Goal: Task Accomplishment & Management: Complete application form

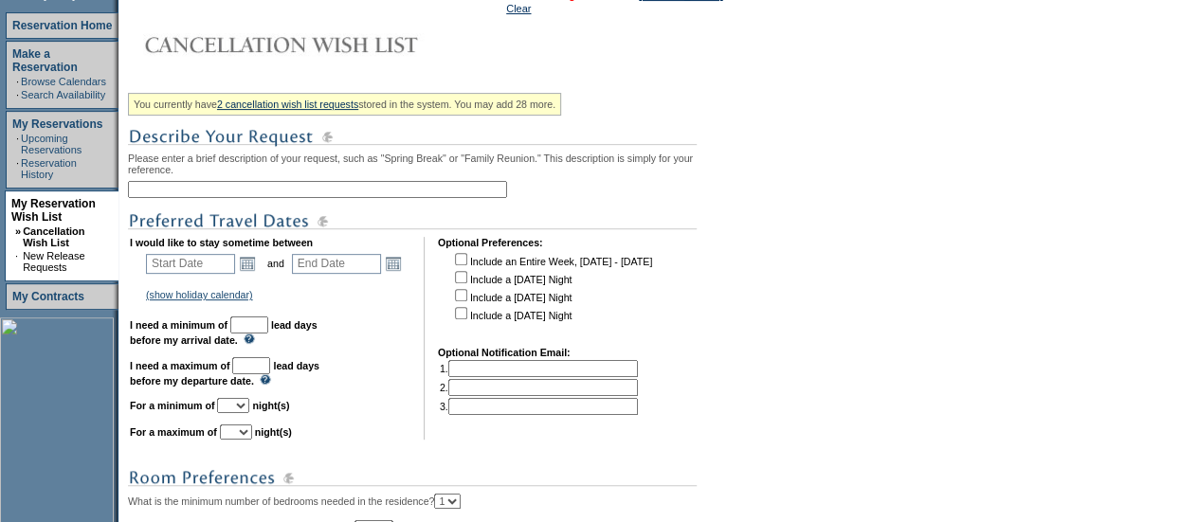
scroll to position [275, 0]
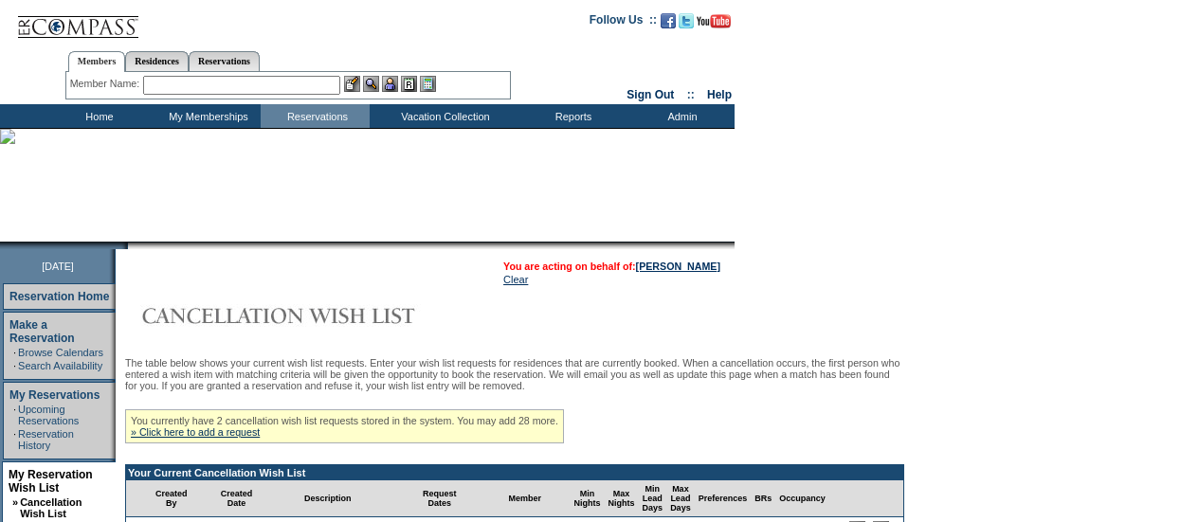
scroll to position [243, 0]
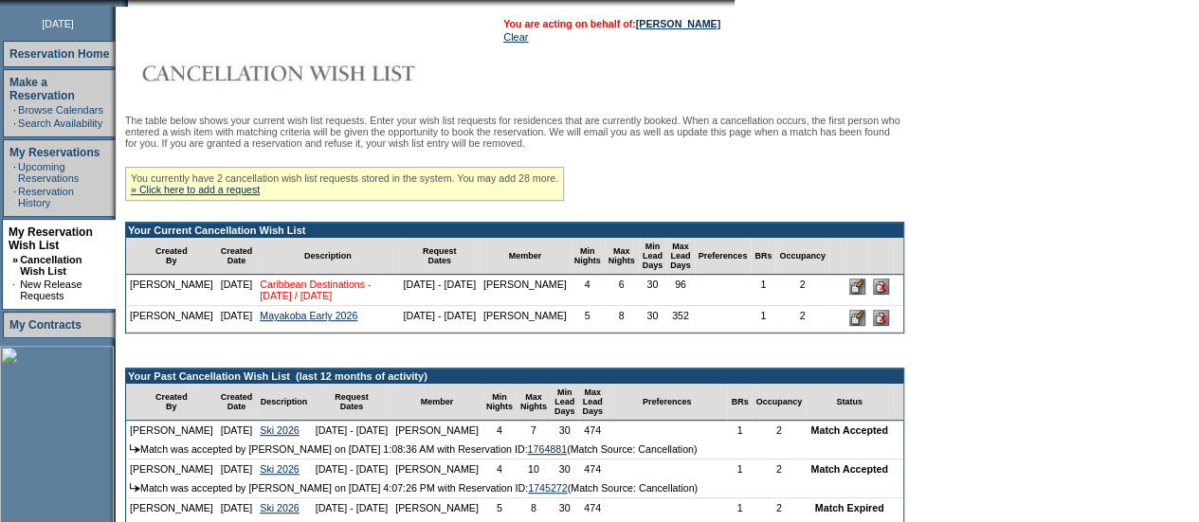
click at [303, 295] on link "Caribbean Destinations - Dec 2025 / Jan 2026" at bounding box center [315, 290] width 111 height 23
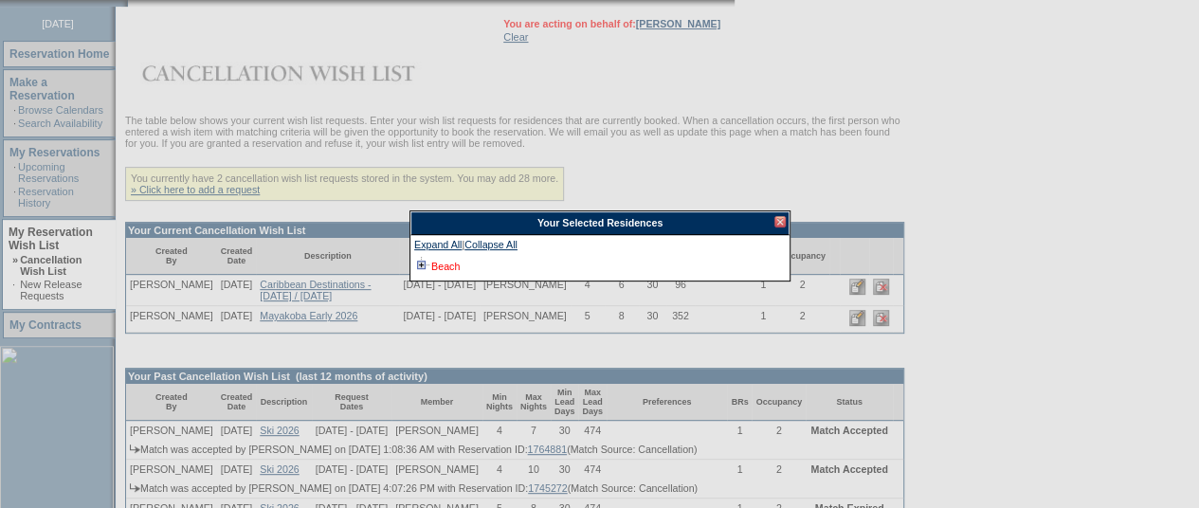
click at [452, 269] on link "Beach" at bounding box center [445, 266] width 28 height 11
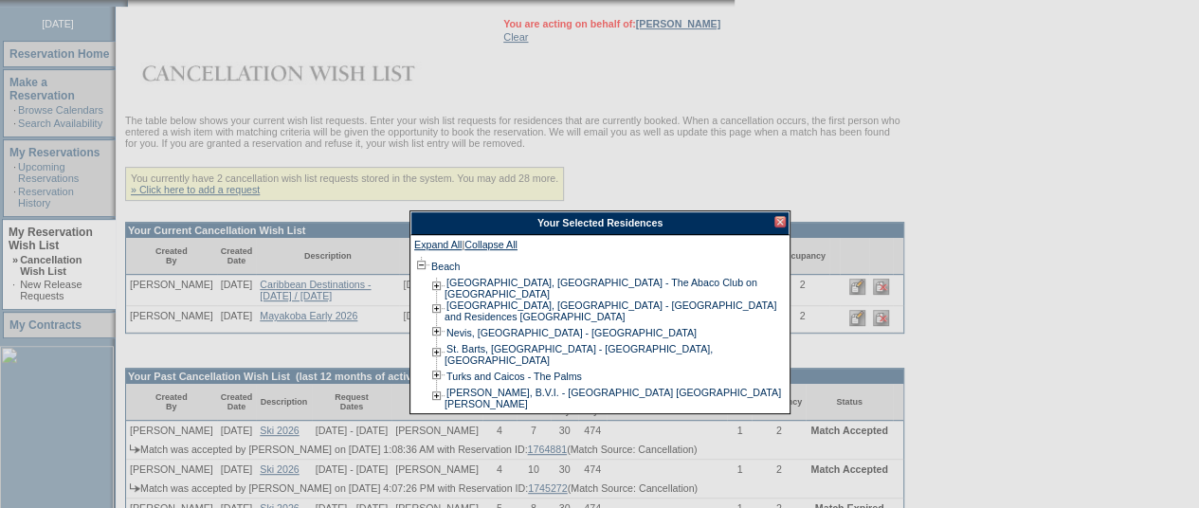
click at [783, 222] on div at bounding box center [779, 221] width 11 height 11
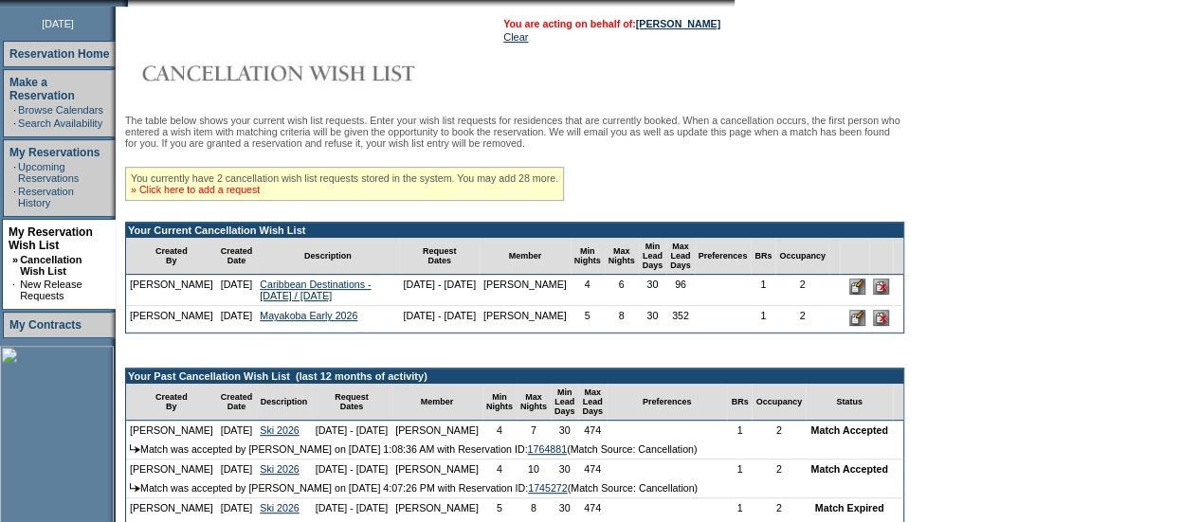
click at [260, 191] on link "» Click here to add a request" at bounding box center [195, 189] width 129 height 11
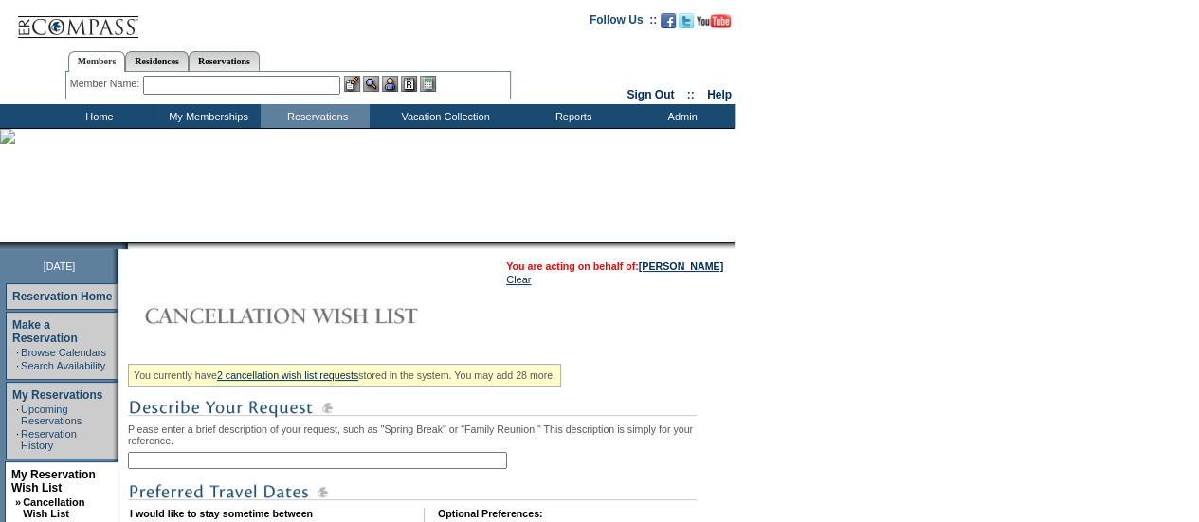
scroll to position [268, 0]
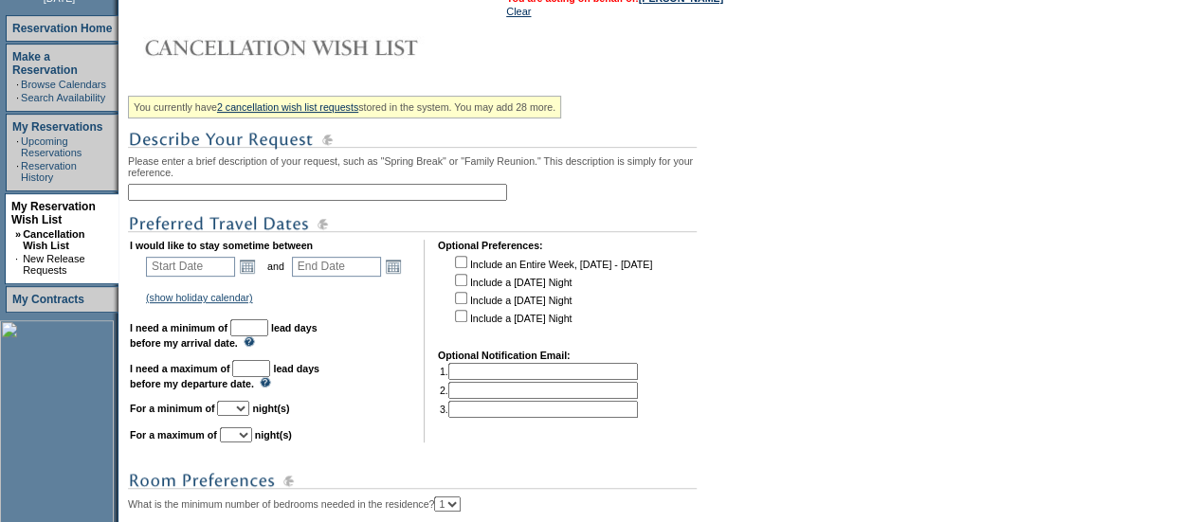
click at [180, 196] on input "text" at bounding box center [317, 192] width 379 height 17
type input "[PERSON_NAME] - [DATE]-[DATE]"
click at [258, 277] on link "Open the calendar popup." at bounding box center [247, 266] width 21 height 21
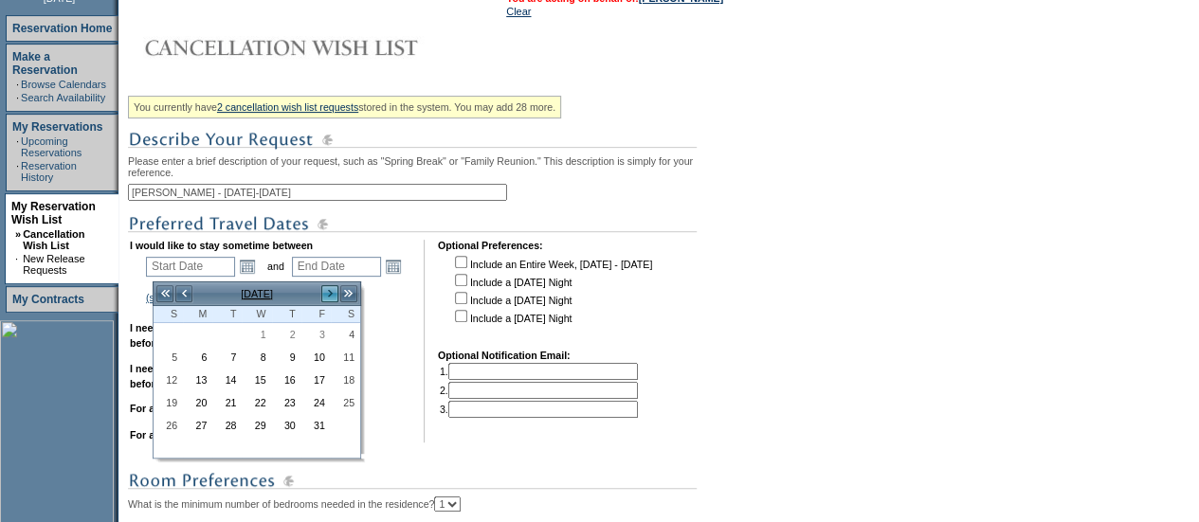
click at [324, 291] on link ">" at bounding box center [329, 293] width 19 height 19
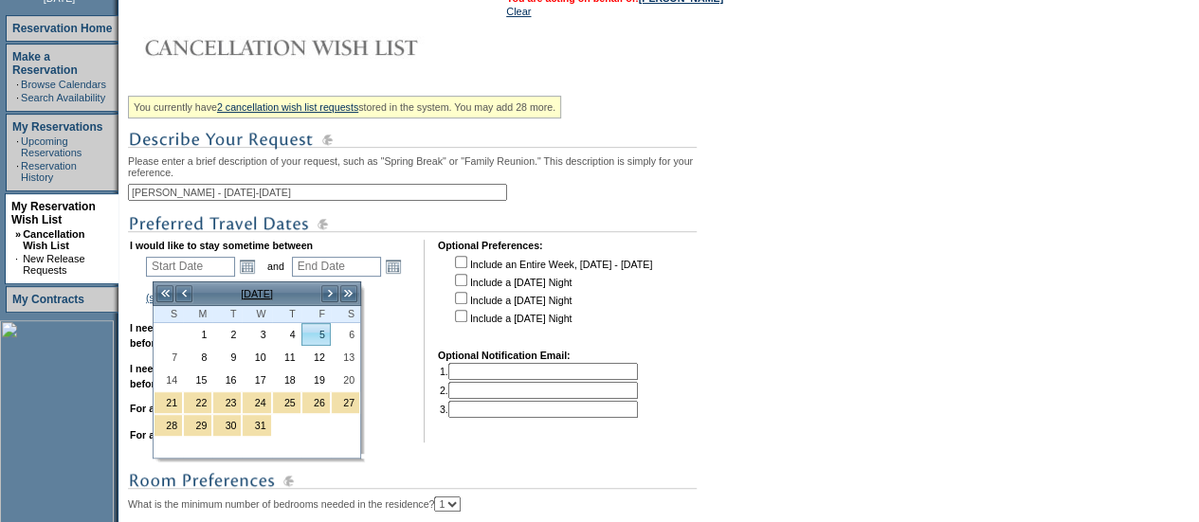
click at [324, 327] on link "5" at bounding box center [315, 334] width 27 height 21
type input "2025-12-05"
type input "2025-12-06"
type input "12/5/2025"
type input "12/6/2025"
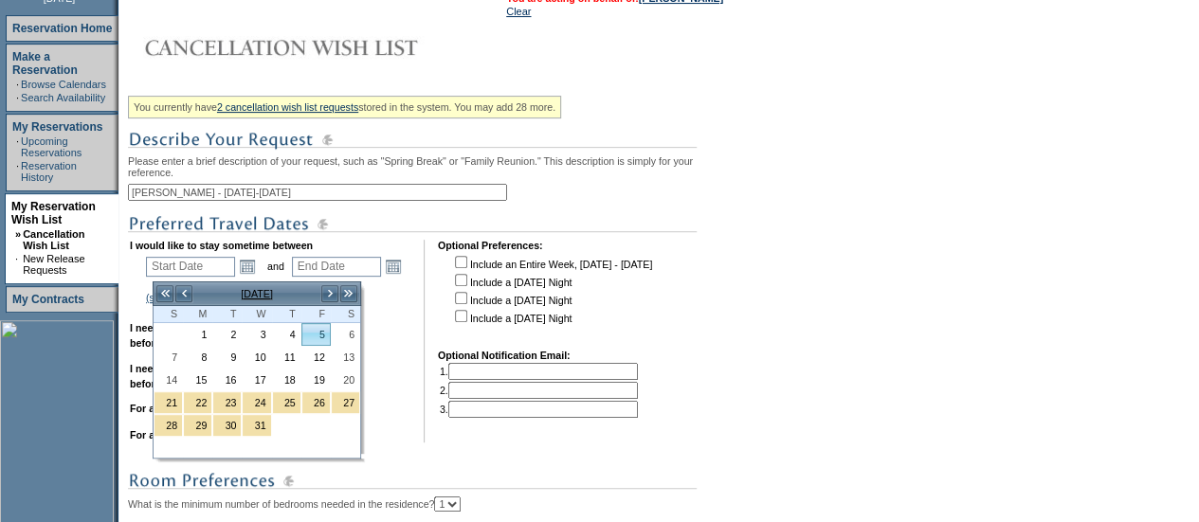
type input "67"
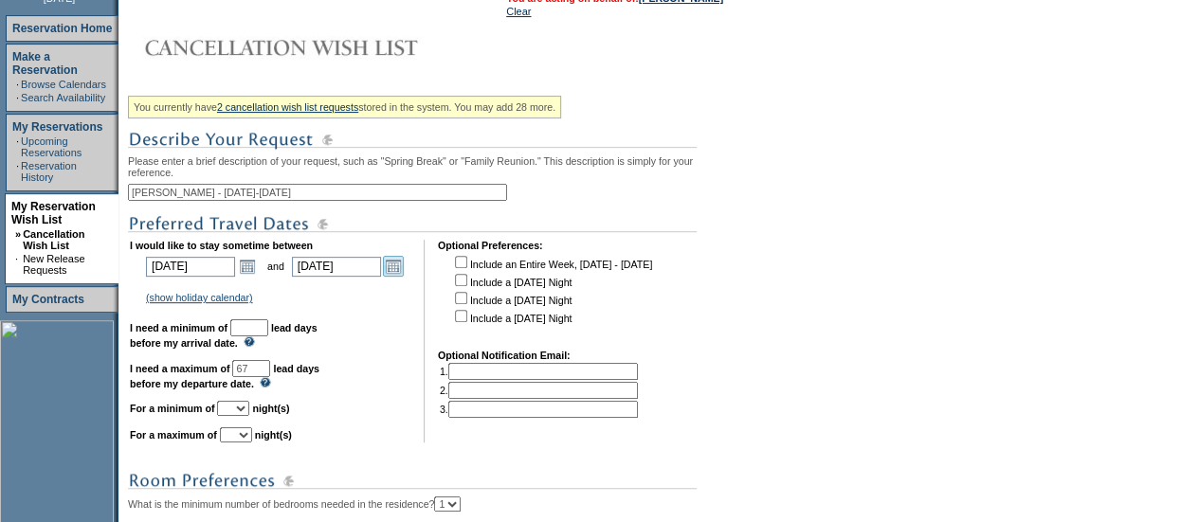
click at [404, 276] on link "Open the calendar popup." at bounding box center [393, 266] width 21 height 21
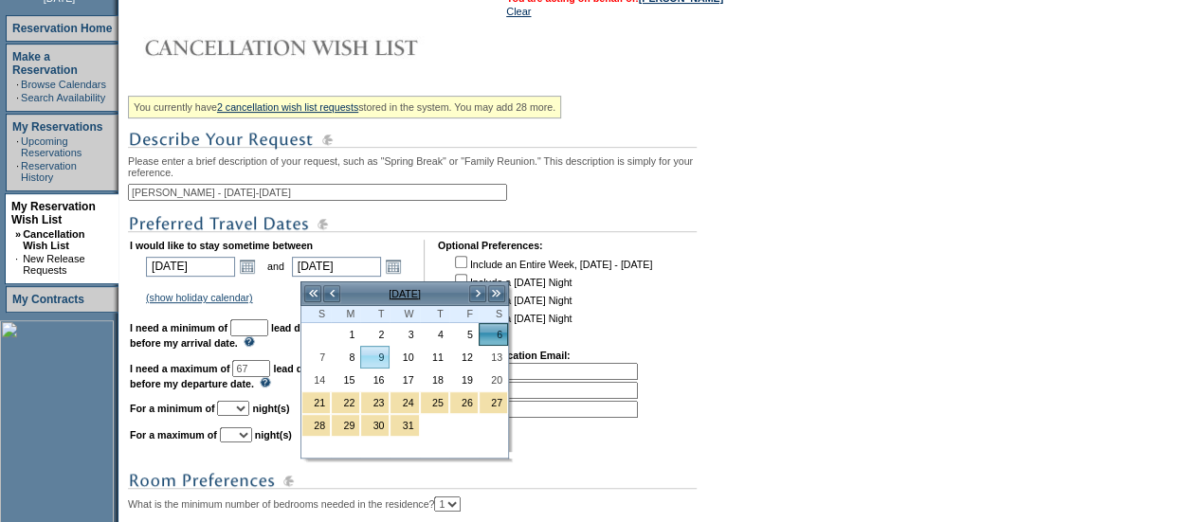
click at [351, 356] on link "8" at bounding box center [345, 357] width 27 height 21
type input "2025-12-08"
type input "12/8/2025"
type input "69"
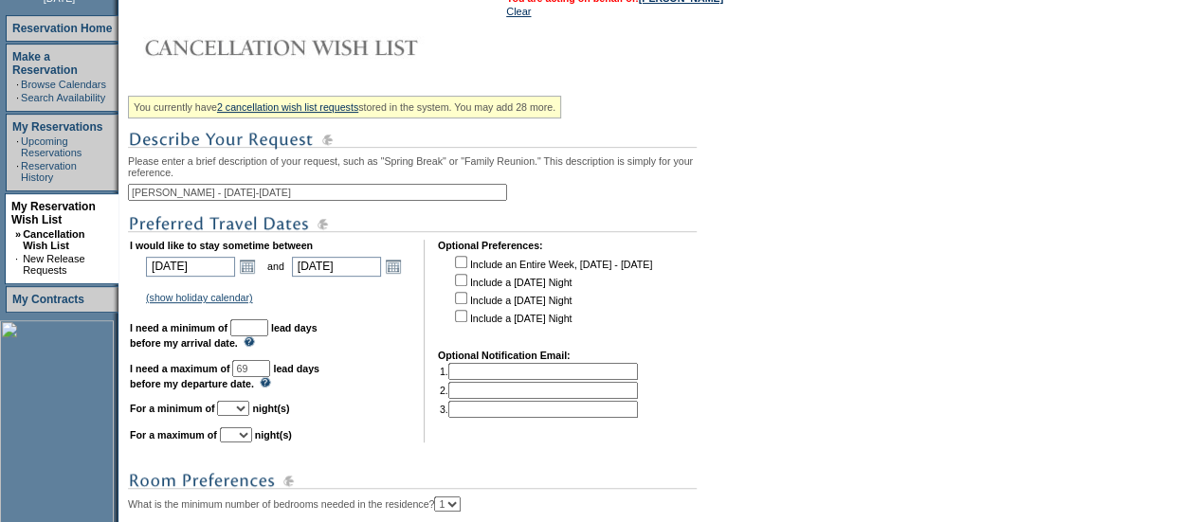
scroll to position [292, 0]
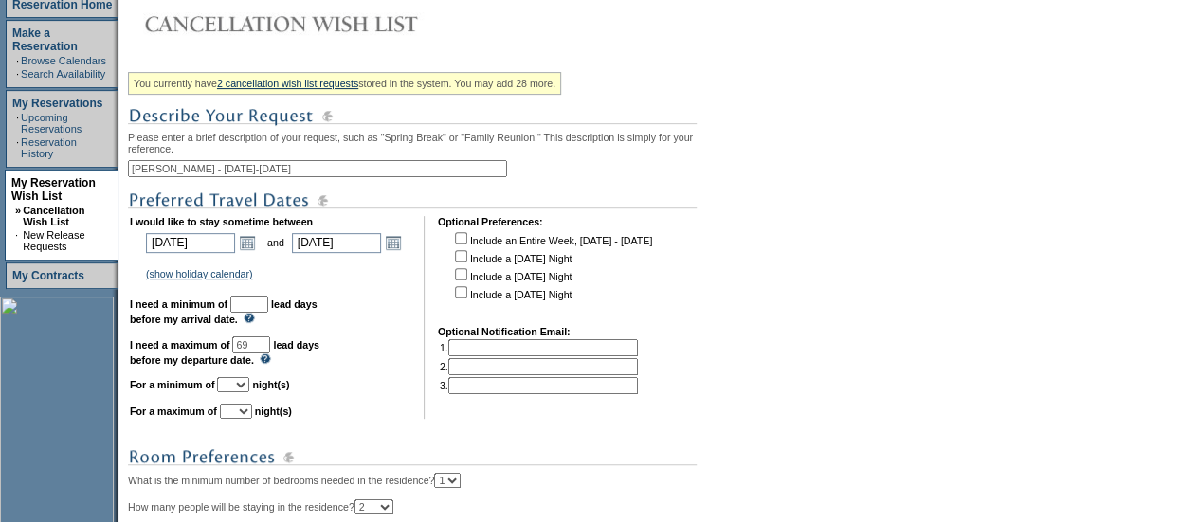
click at [268, 313] on input "text" at bounding box center [249, 304] width 38 height 17
type input "30"
click at [276, 391] on td "I would like to stay sometime between 2025-12-05 12/5/2025 Open the calendar po…" at bounding box center [270, 317] width 280 height 203
click at [249, 392] on select "1 2 3 4 5 6 7 8 9 10 11 12 13 14" at bounding box center [233, 384] width 32 height 15
select select "3"
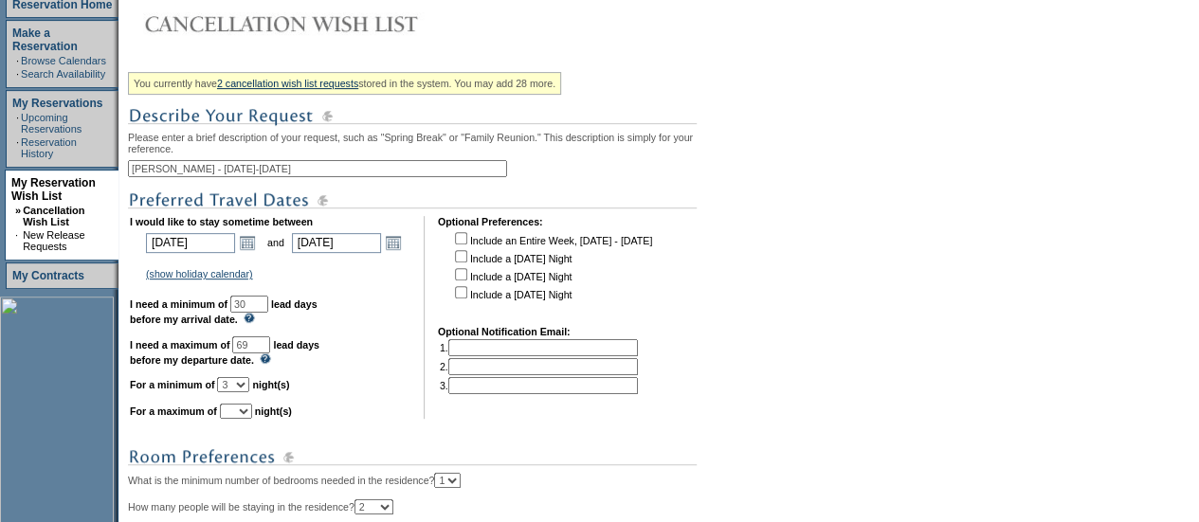
click at [240, 387] on select "1 2 3 4 5 6 7 8 9 10 11 12 13 14" at bounding box center [233, 384] width 32 height 15
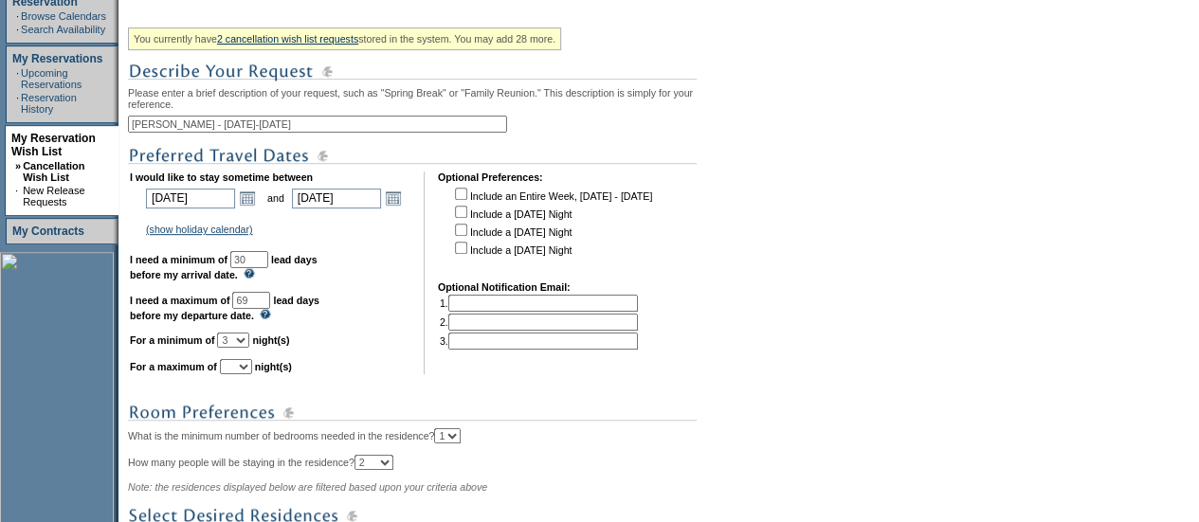
scroll to position [337, 0]
click at [252, 373] on select "1 2 3 4 5 6 7 8 9 10 11 12 13 14" at bounding box center [236, 365] width 32 height 15
select select "3"
click at [243, 368] on select "1 2 3 4 5 6 7 8 9 10 11 12 13 14" at bounding box center [236, 365] width 32 height 15
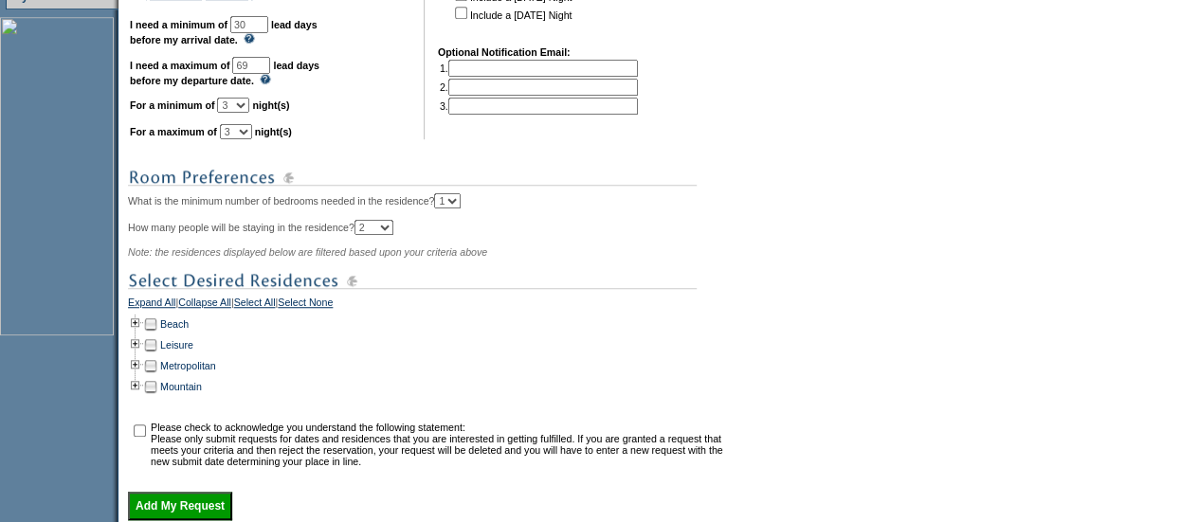
scroll to position [572, 0]
click at [138, 331] on td at bounding box center [135, 323] width 15 height 21
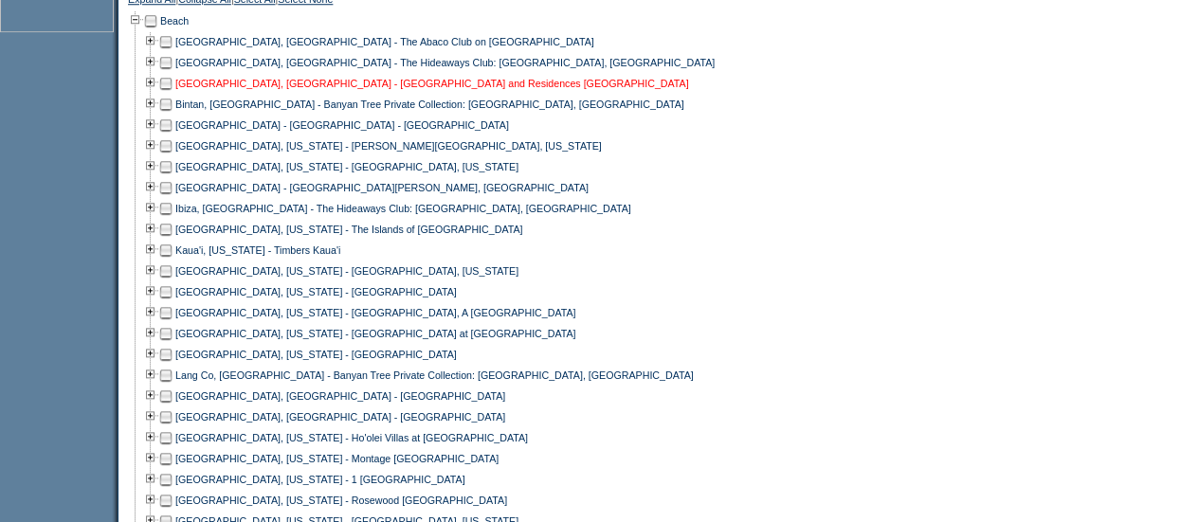
scroll to position [1501, 0]
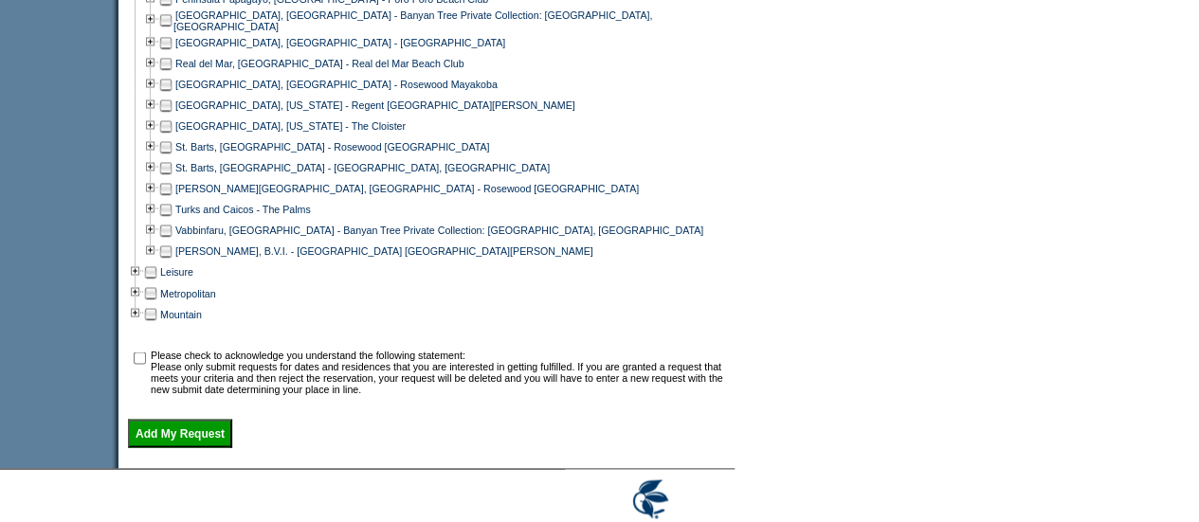
click at [169, 261] on td at bounding box center [165, 251] width 15 height 21
click at [146, 364] on input "checkbox" at bounding box center [140, 358] width 12 height 12
checkbox input "true"
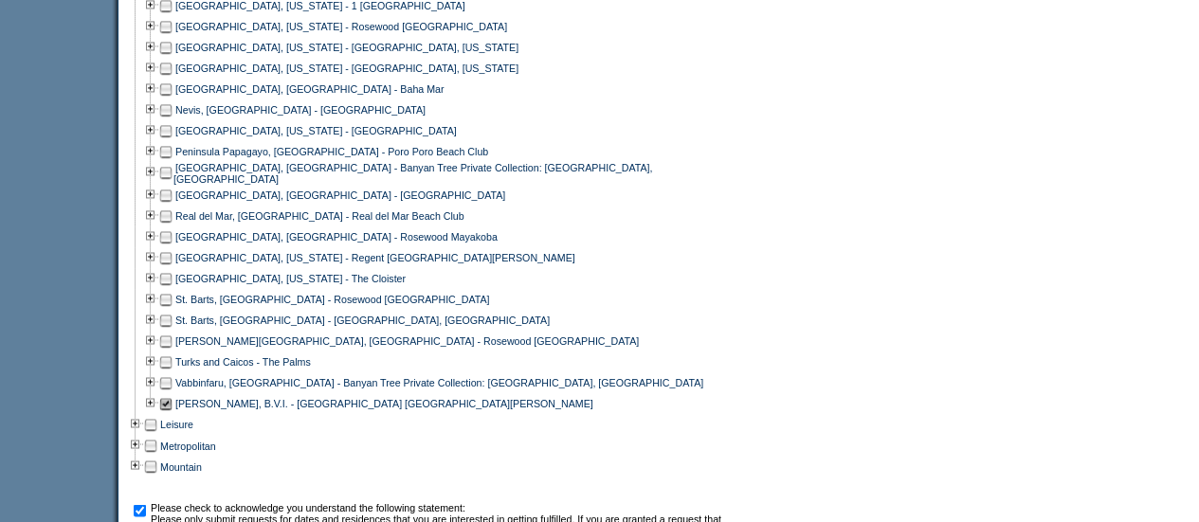
scroll to position [1350, 0]
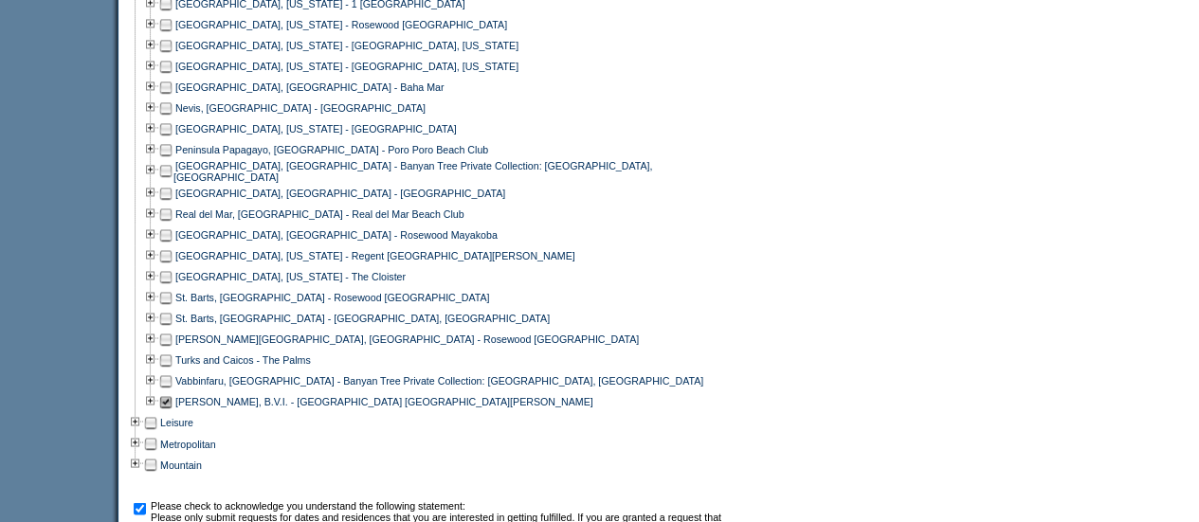
click at [173, 98] on td at bounding box center [165, 87] width 15 height 21
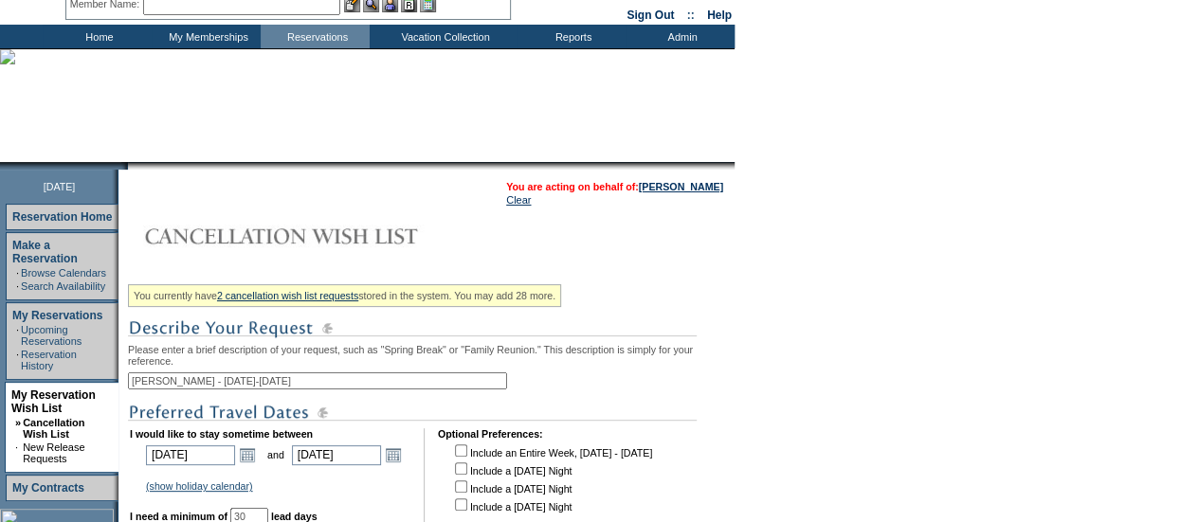
scroll to position [0, 0]
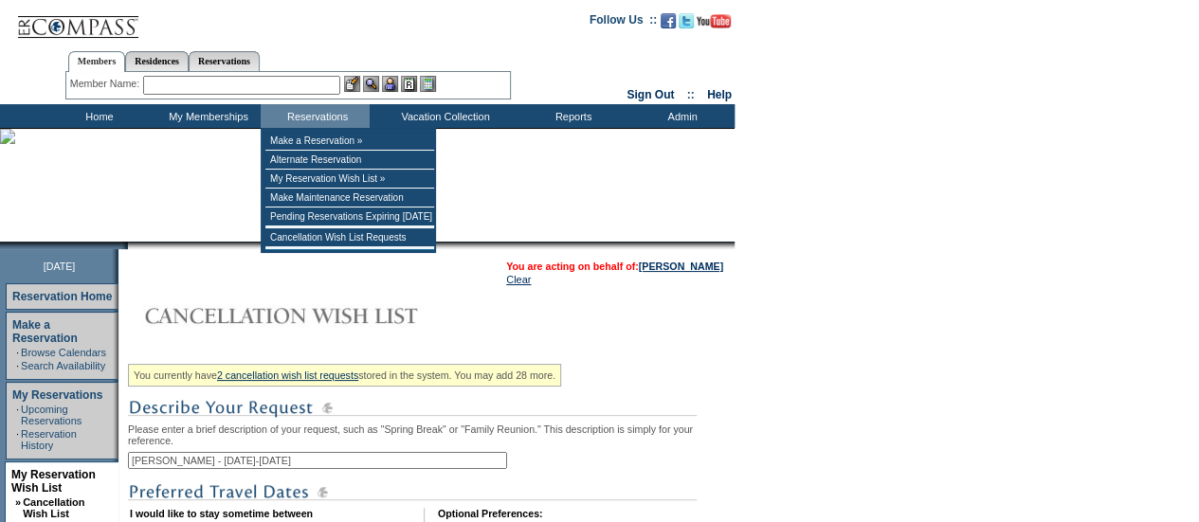
click at [276, 88] on input "text" at bounding box center [241, 85] width 197 height 19
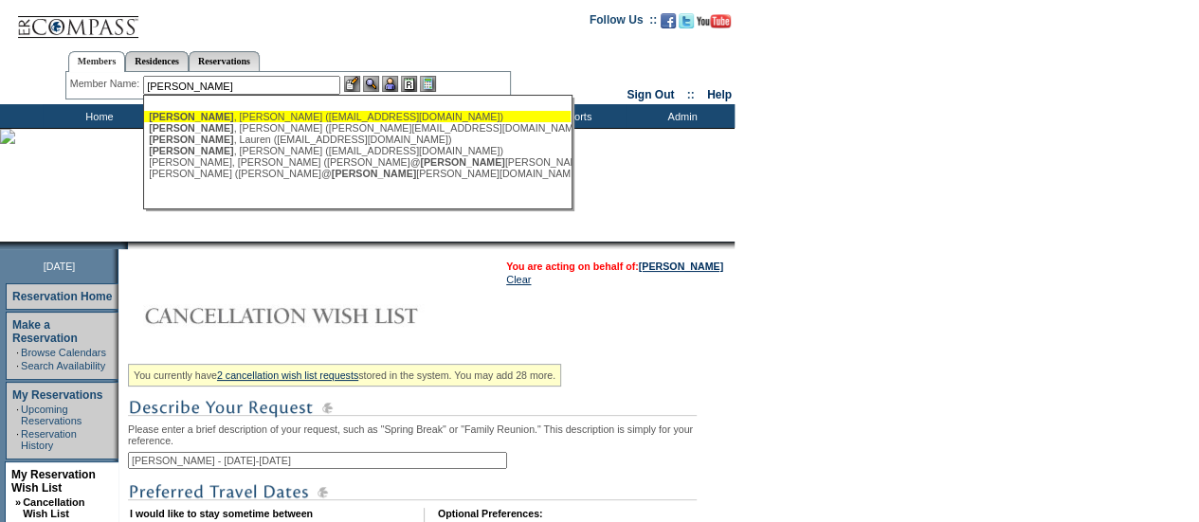
click at [275, 115] on div "Crowley , Andrew (acrowley4@gmail.com)" at bounding box center [357, 116] width 417 height 11
type input "Crowley, Andrew (acrowley4@gmail.com)"
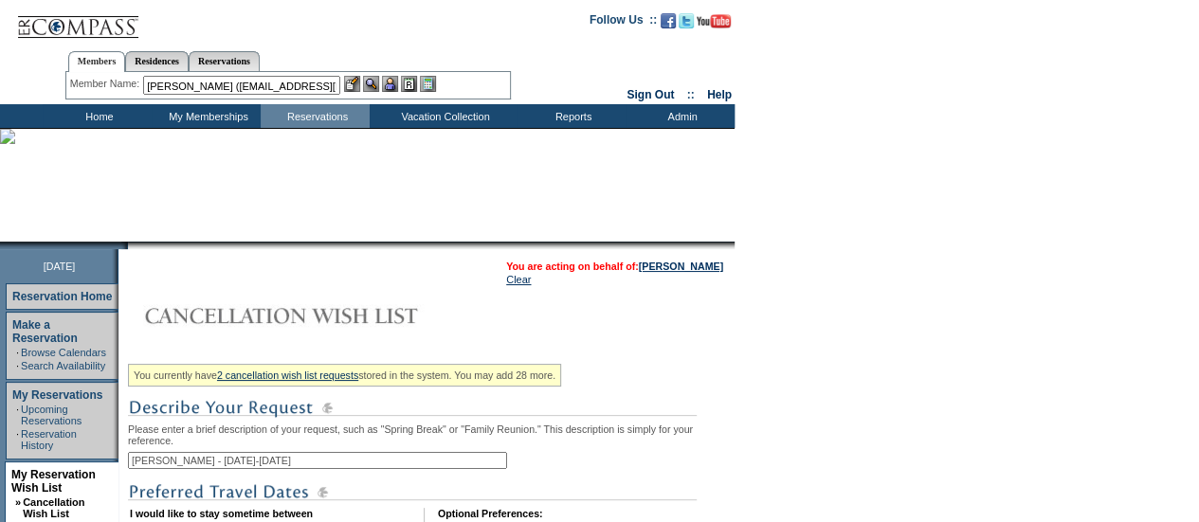
click at [99, 111] on td "Home" at bounding box center [97, 116] width 109 height 24
